Goal: Find specific page/section: Find specific page/section

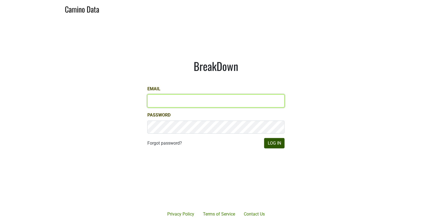
type input "[EMAIL_ADDRESS][DOMAIN_NAME]"
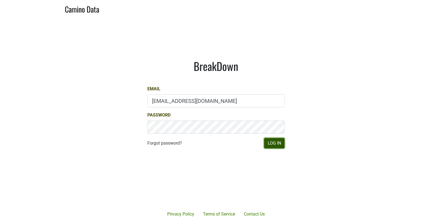
click at [278, 144] on button "Log In" at bounding box center [274, 143] width 20 height 10
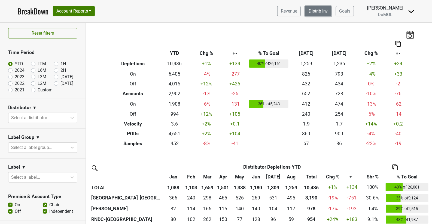
click at [328, 13] on link "Distrib Inv" at bounding box center [318, 11] width 26 height 10
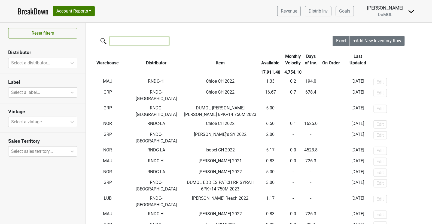
click at [132, 41] on input "search" at bounding box center [139, 41] width 59 height 8
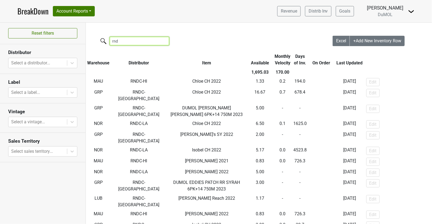
click at [132, 41] on input "rnd" at bounding box center [139, 41] width 59 height 8
type input "r"
